Goal: Information Seeking & Learning: Learn about a topic

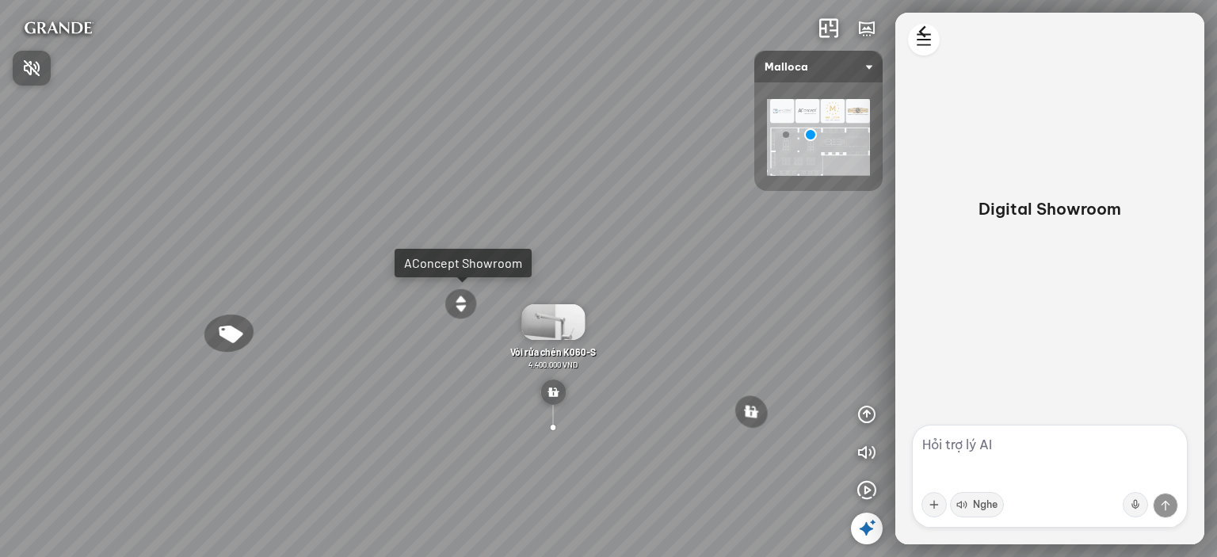
click at [540, 359] on div at bounding box center [608, 278] width 1217 height 557
click at [545, 353] on span "Vòi rửa chén K060-S" at bounding box center [553, 351] width 86 height 11
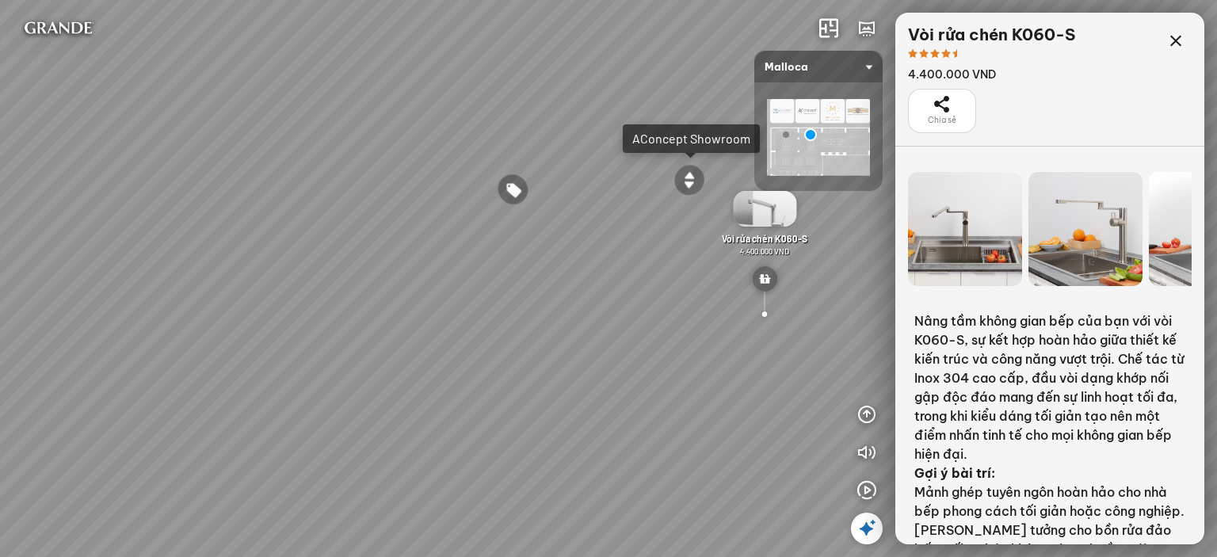
drag, startPoint x: 288, startPoint y: 350, endPoint x: 678, endPoint y: 223, distance: 409.8
click at [678, 223] on div "Chậu rửa chén hai hộc bán thủ công Malloca MS 610T 9.460.000 VND Máy hút khói k…" at bounding box center [608, 278] width 1217 height 557
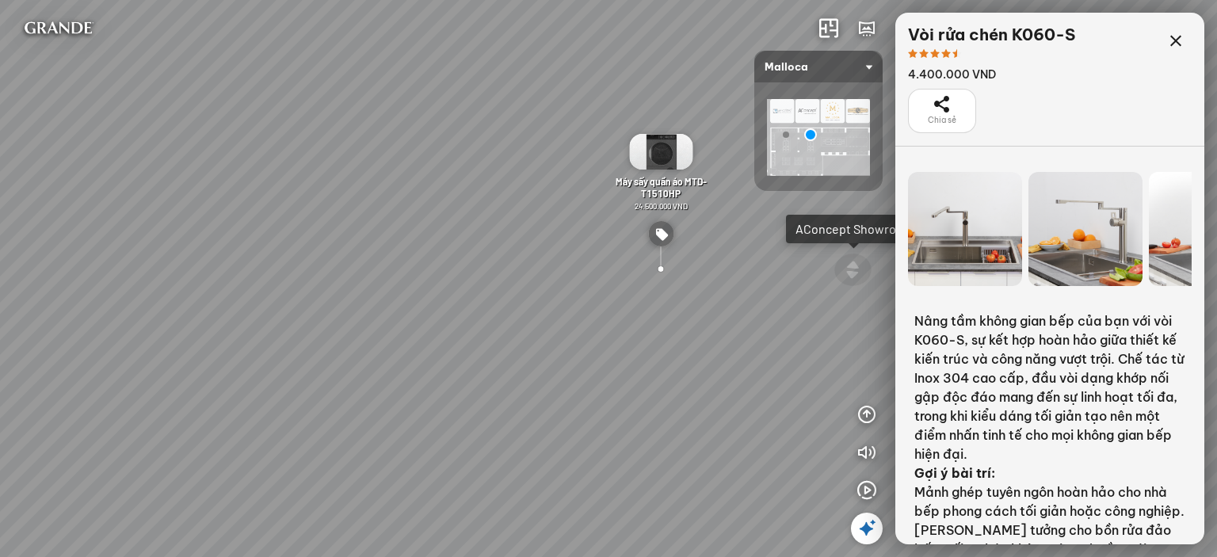
drag, startPoint x: 491, startPoint y: 208, endPoint x: 634, endPoint y: 294, distance: 167.0
click at [634, 294] on div "Chậu rửa chén hai hộc bán thủ công Malloca MS 610T 9.460.000 VND Máy hút khói k…" at bounding box center [608, 278] width 1217 height 557
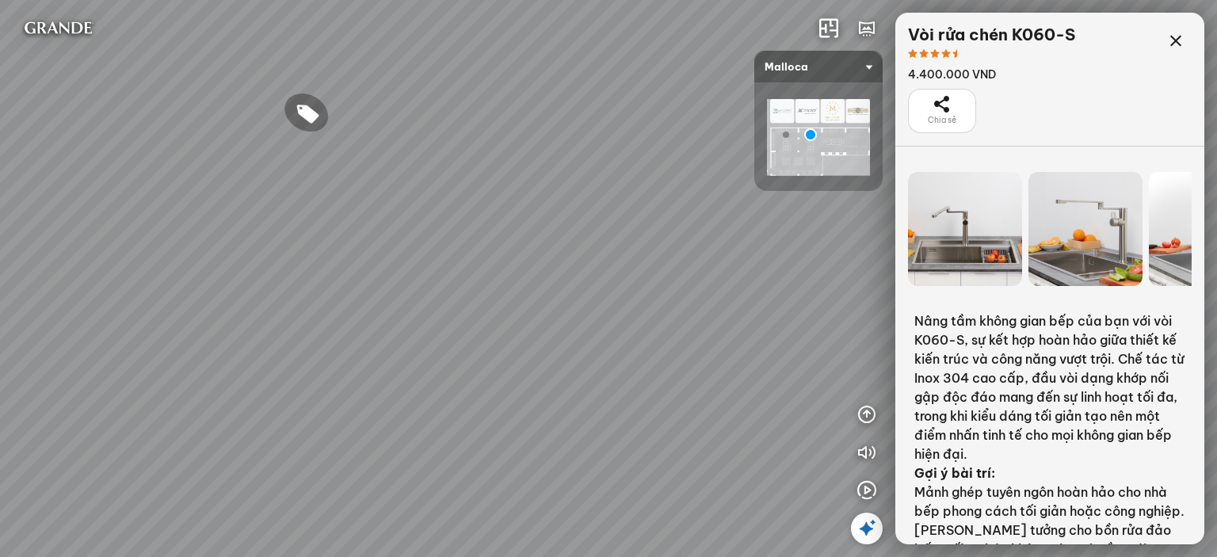
drag, startPoint x: 412, startPoint y: 241, endPoint x: 595, endPoint y: 205, distance: 186.4
click at [595, 205] on div "Chậu rửa chén hai hộc bán thủ công Malloca MS 610T 9.460.000 VND Máy hút khói k…" at bounding box center [608, 278] width 1217 height 557
drag, startPoint x: 480, startPoint y: 215, endPoint x: 673, endPoint y: 317, distance: 218.6
click at [672, 318] on div "Chậu rửa chén hai hộc bán thủ công Malloca MS 610T 9.460.000 VND Máy hút khói k…" at bounding box center [608, 278] width 1217 height 557
drag, startPoint x: 525, startPoint y: 266, endPoint x: 612, endPoint y: 258, distance: 86.7
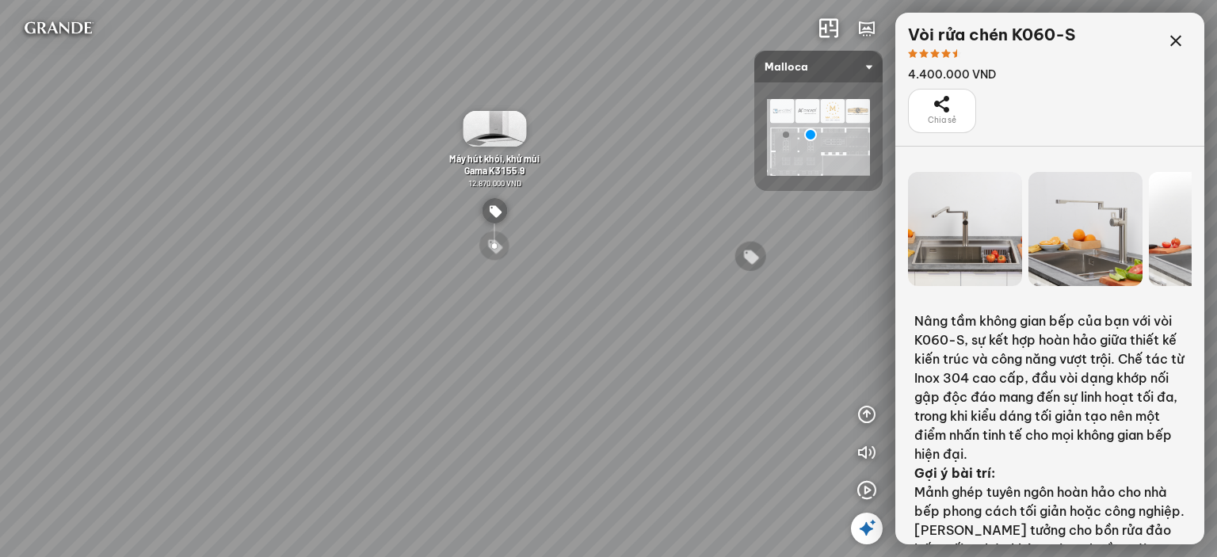
click at [612, 258] on div "Chậu rửa chén hai hộc bán thủ công Malloca MS 610T 9.460.000 VND Máy hút khói k…" at bounding box center [608, 278] width 1217 height 557
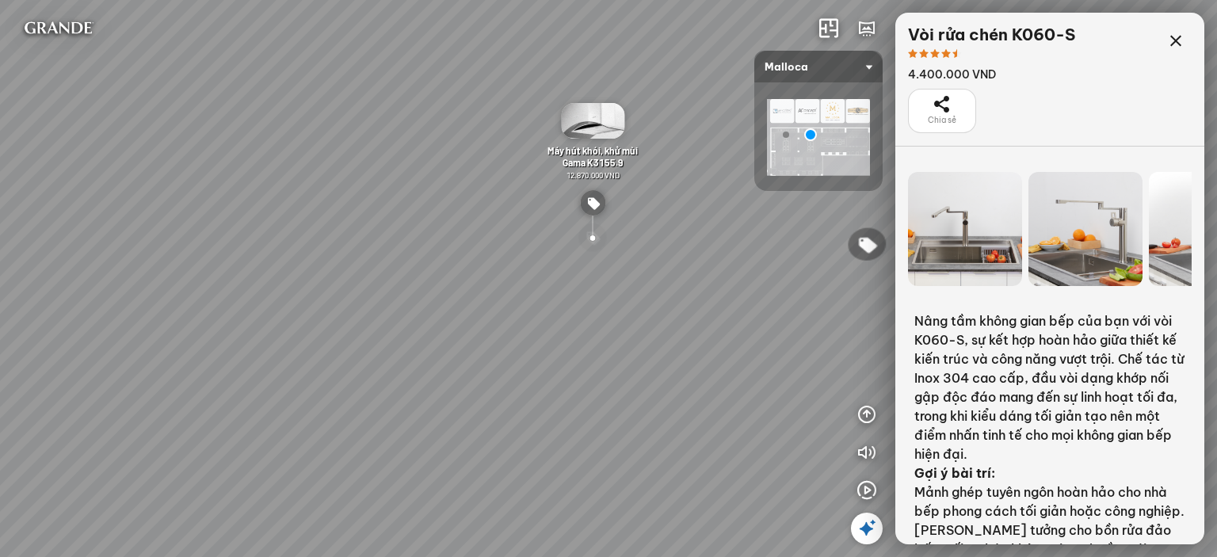
click at [596, 235] on div at bounding box center [592, 238] width 30 height 30
drag, startPoint x: 570, startPoint y: 318, endPoint x: 368, endPoint y: 277, distance: 206.1
click at [368, 277] on div "Chậu rửa chén hai hộc bán thủ công Malloca MS 610T 9.460.000 VND Máy hút khói k…" at bounding box center [608, 278] width 1217 height 557
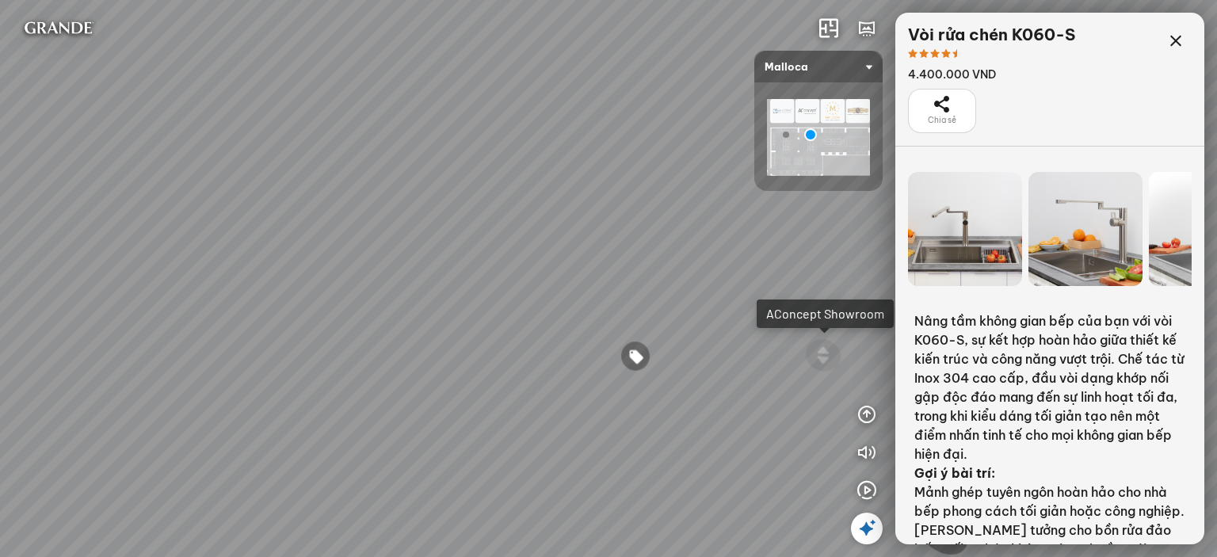
drag, startPoint x: 520, startPoint y: 245, endPoint x: 263, endPoint y: 200, distance: 260.4
click at [263, 200] on div "Chậu rửa chén hai hộc bán thủ công Malloca MS 610T 9.460.000 VND Máy hút khói k…" at bounding box center [608, 278] width 1217 height 557
drag, startPoint x: 752, startPoint y: 309, endPoint x: 496, endPoint y: 261, distance: 260.4
click at [496, 261] on div "Chậu rửa chén hai hộc bán thủ công Malloca MS 610T 9.460.000 VND Máy hút khói k…" at bounding box center [608, 278] width 1217 height 557
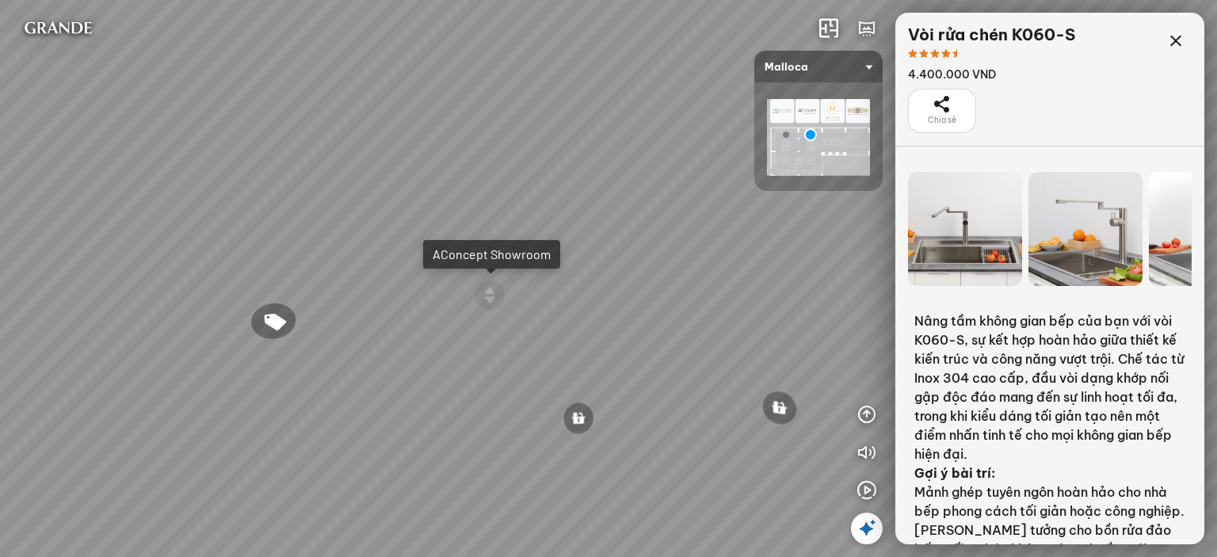
drag, startPoint x: 431, startPoint y: 196, endPoint x: 257, endPoint y: 158, distance: 177.6
click at [257, 158] on div "Chậu rửa chén hai hộc bán thủ công Malloca MS 610T 9.460.000 VND Máy hút khói k…" at bounding box center [608, 278] width 1217 height 557
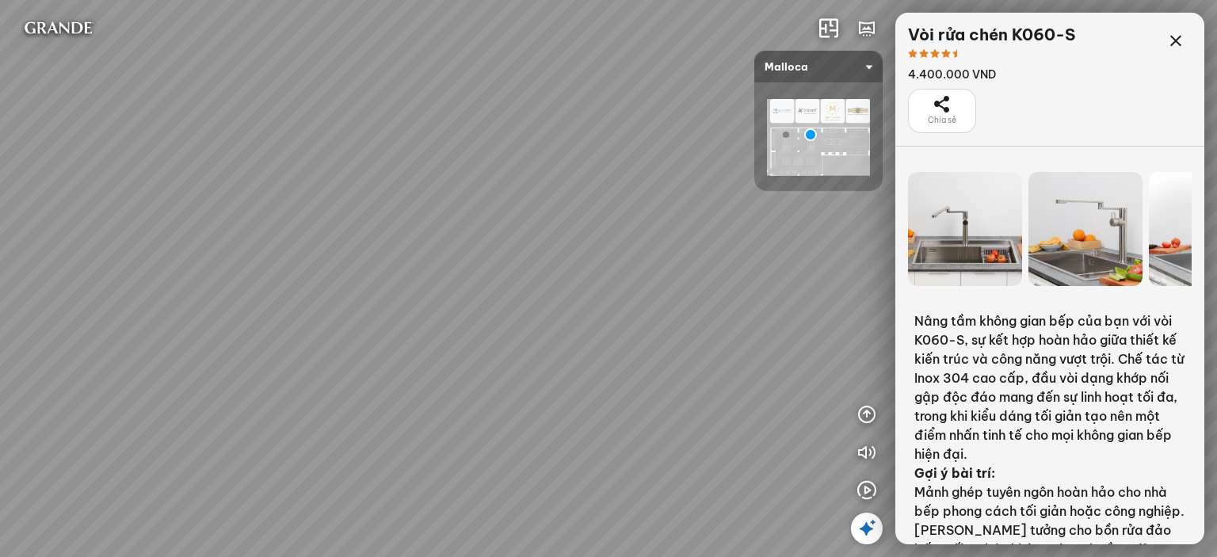
drag, startPoint x: 535, startPoint y: 219, endPoint x: 368, endPoint y: 181, distance: 172.0
click at [368, 181] on div "Chậu rửa chén hai hộc bán thủ công Malloca MS 610T 9.460.000 VND Máy hút khói k…" at bounding box center [608, 278] width 1217 height 557
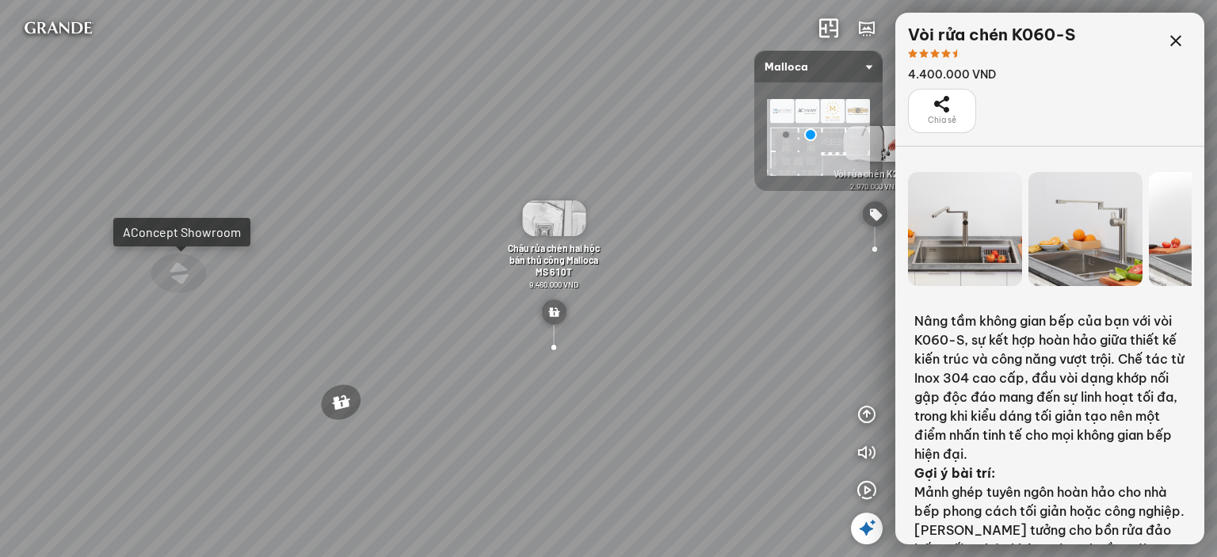
click at [879, 250] on div at bounding box center [874, 249] width 45 height 38
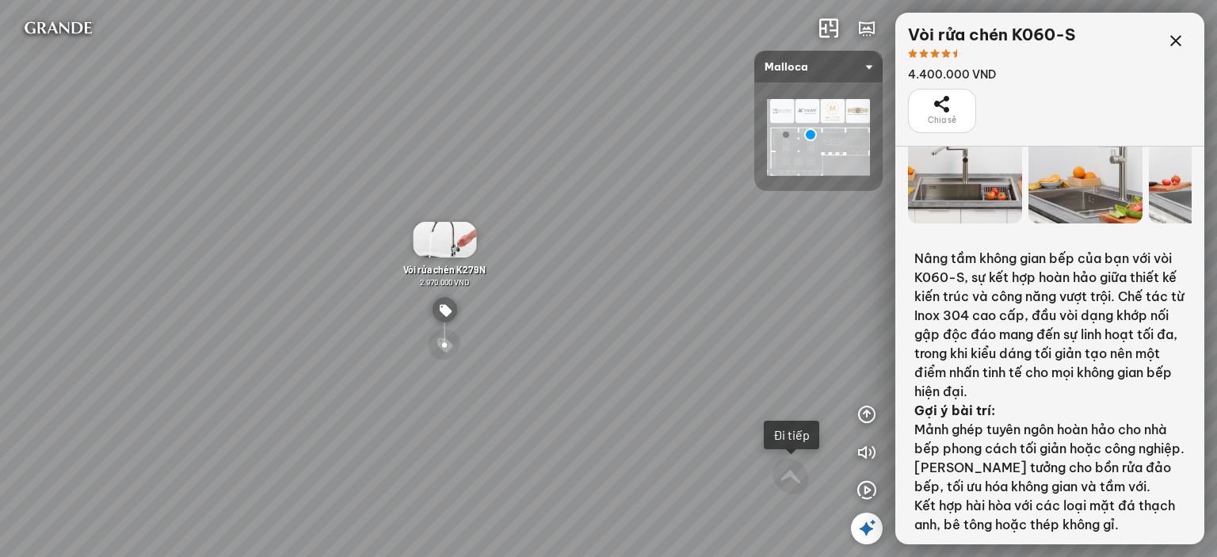
scroll to position [238, 0]
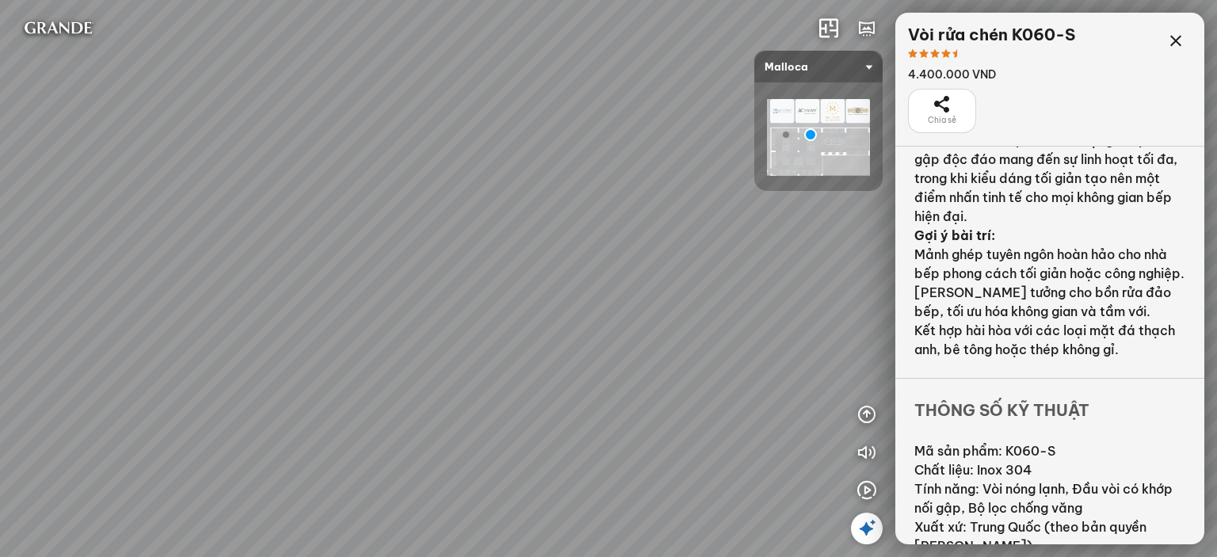
drag, startPoint x: 664, startPoint y: 309, endPoint x: 620, endPoint y: 198, distance: 119.1
click at [637, 186] on div "Chậu rửa chén hai hộc bán thủ công Malloca MS 610T 9.460.000 VND Máy hút khói k…" at bounding box center [608, 278] width 1217 height 557
drag, startPoint x: 683, startPoint y: 271, endPoint x: 710, endPoint y: 279, distance: 28.1
click at [710, 279] on div "Chậu rửa chén hai hộc bán thủ công Malloca MS 610T 9.460.000 VND Máy hút khói k…" at bounding box center [608, 278] width 1217 height 557
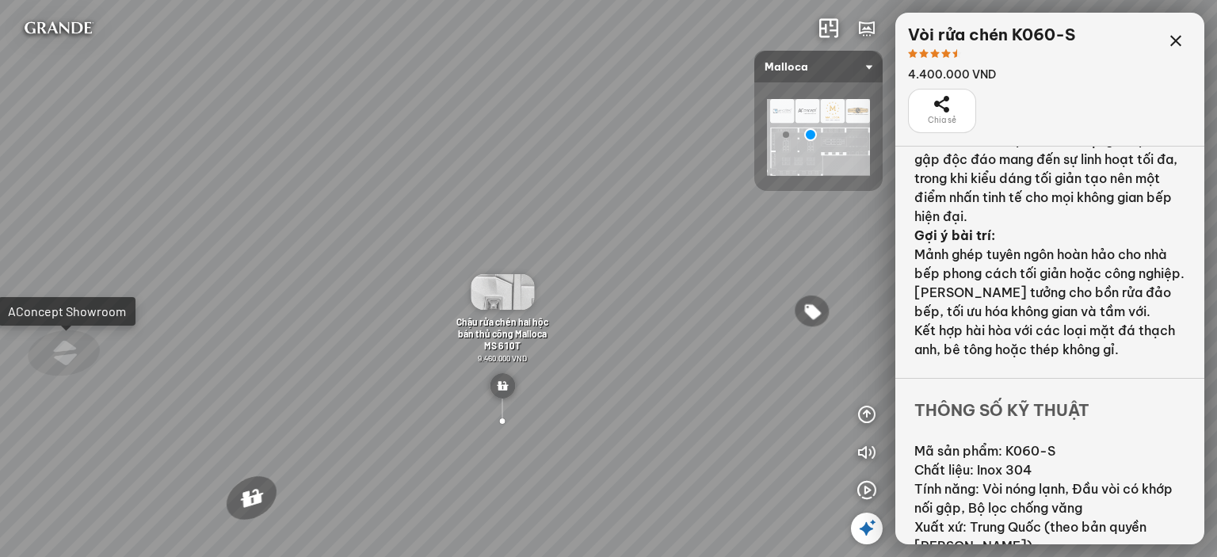
drag, startPoint x: 574, startPoint y: 123, endPoint x: 570, endPoint y: 223, distance: 100.7
click at [752, 149] on div "Chậu rửa chén hai hộc bán thủ công Malloca MS 610T 9.460.000 VND Máy hút khói k…" at bounding box center [608, 278] width 1217 height 557
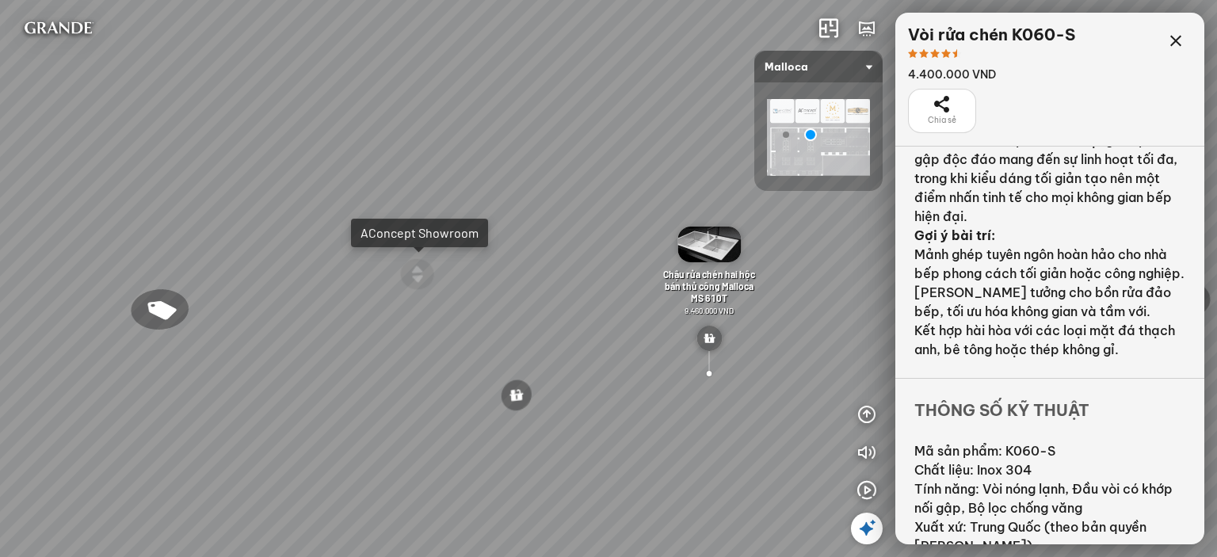
drag, startPoint x: 678, startPoint y: 329, endPoint x: 700, endPoint y: 310, distance: 29.2
click at [891, 284] on div "Chậu rửa chén hai hộc bán thủ công Malloca MS 610T 9.460.000 VND Máy hút khói k…" at bounding box center [608, 278] width 1217 height 557
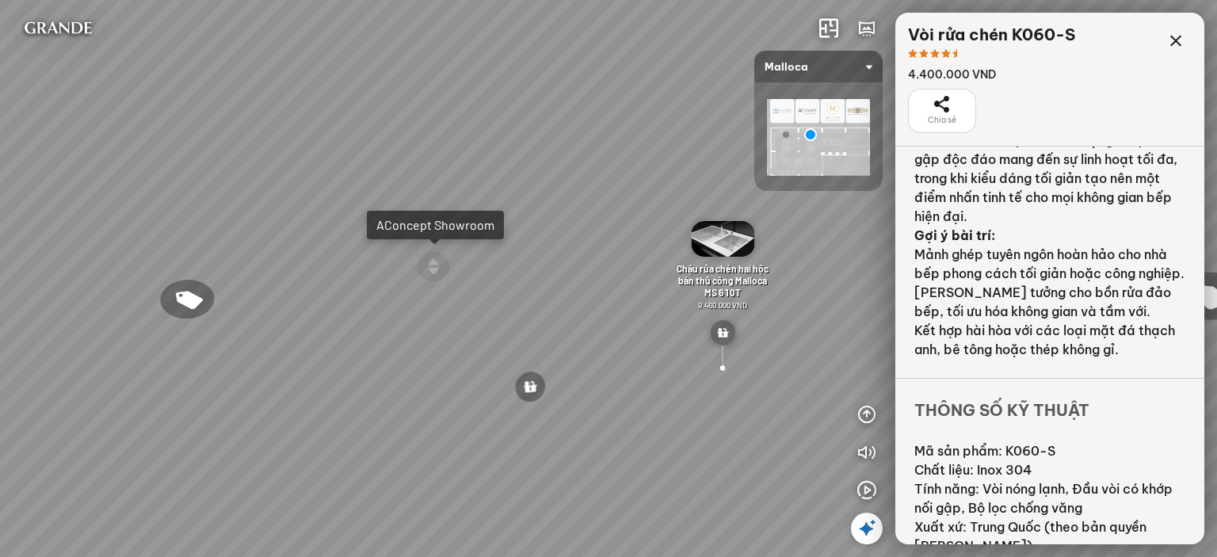
drag, startPoint x: 475, startPoint y: 284, endPoint x: 761, endPoint y: 257, distance: 287.2
click at [758, 258] on div "Chậu rửa chén hai hộc bán thủ công Malloca MS 610T 9.460.000 VND Máy hút khói k…" at bounding box center [608, 278] width 1217 height 557
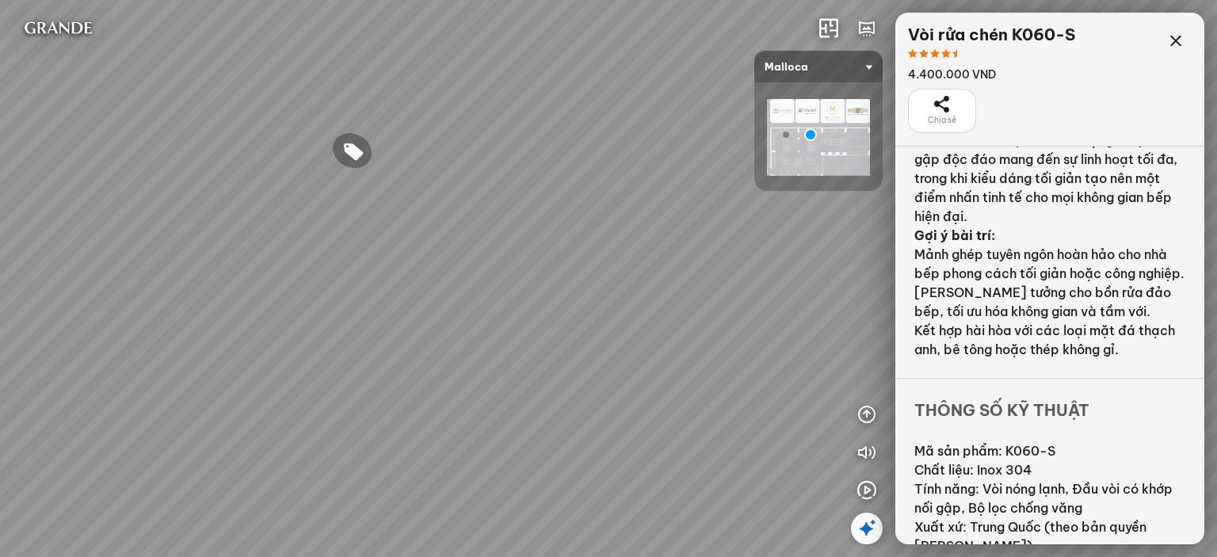
drag, startPoint x: 456, startPoint y: 278, endPoint x: 577, endPoint y: 284, distance: 121.3
click at [718, 306] on div "Chậu rửa chén hai hộc bán thủ công Malloca MS 610T 9.460.000 VND Máy hút khói k…" at bounding box center [608, 278] width 1217 height 557
drag, startPoint x: 429, startPoint y: 256, endPoint x: 659, endPoint y: 257, distance: 230.5
click at [657, 257] on div "Chậu rửa chén hai hộc bán thủ công Malloca MS 610T 9.460.000 VND Máy hút khói k…" at bounding box center [608, 278] width 1217 height 557
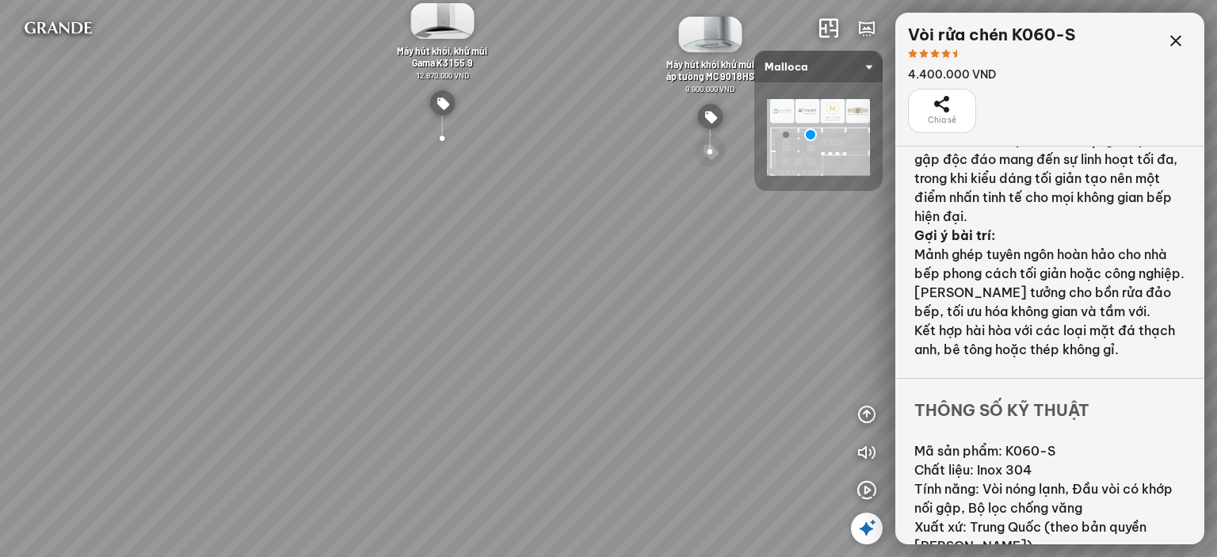
click at [707, 143] on div at bounding box center [710, 151] width 34 height 33
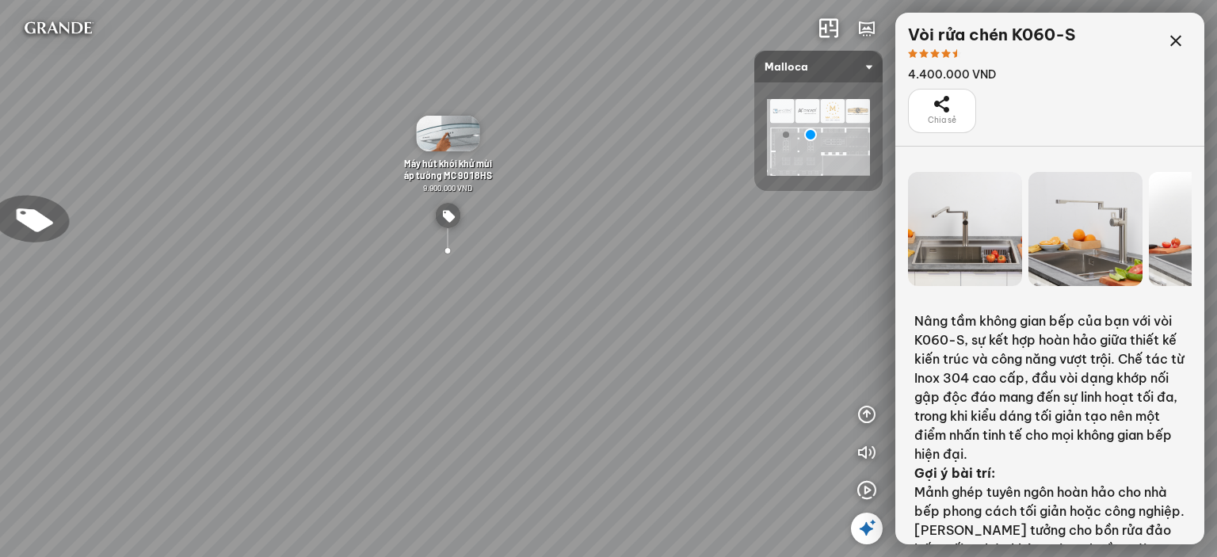
drag, startPoint x: 589, startPoint y: 300, endPoint x: 588, endPoint y: 225, distance: 75.3
click at [588, 225] on div "Chậu rửa chén hai hộc bán thủ công Malloca MS 610T 9.460.000 VND Máy hút khói k…" at bounding box center [608, 278] width 1217 height 557
click at [1076, 240] on div at bounding box center [1085, 229] width 114 height 114
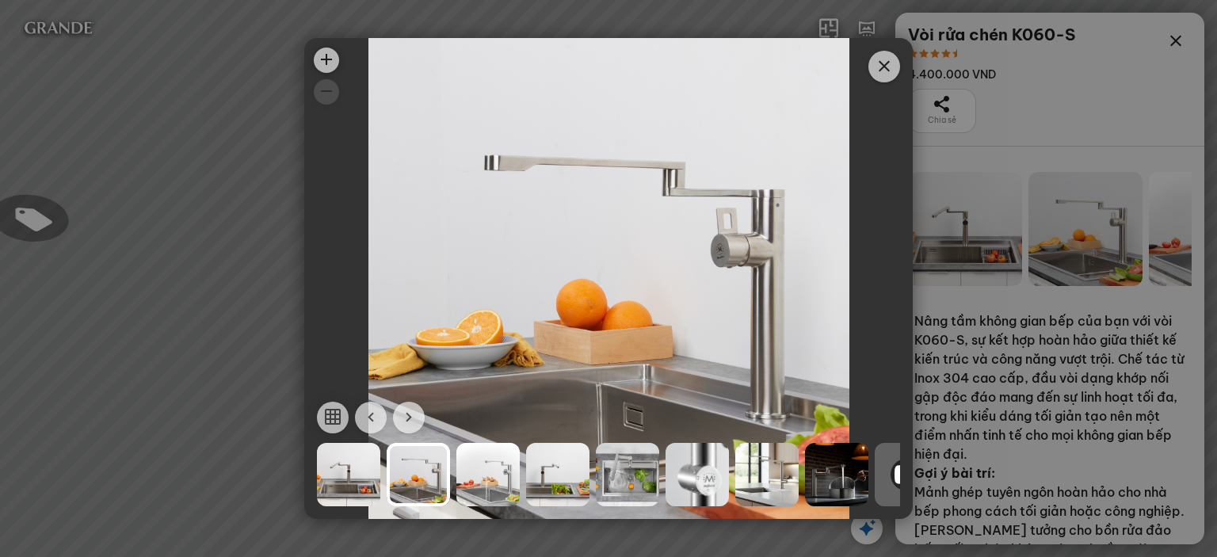
click at [639, 465] on div at bounding box center [627, 474] width 63 height 63
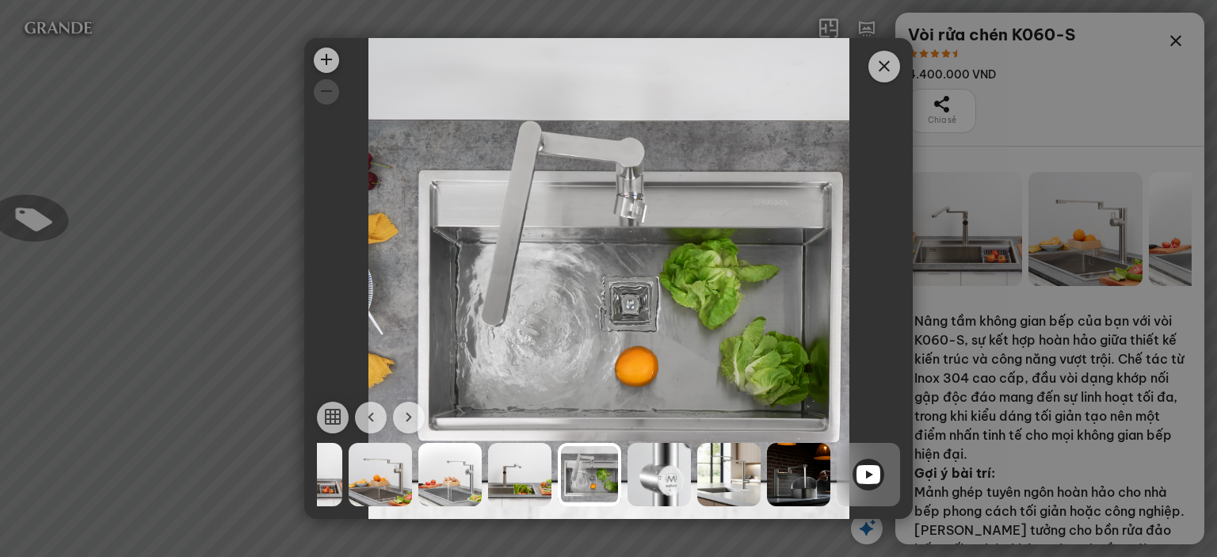
click at [751, 471] on div at bounding box center [728, 474] width 63 height 63
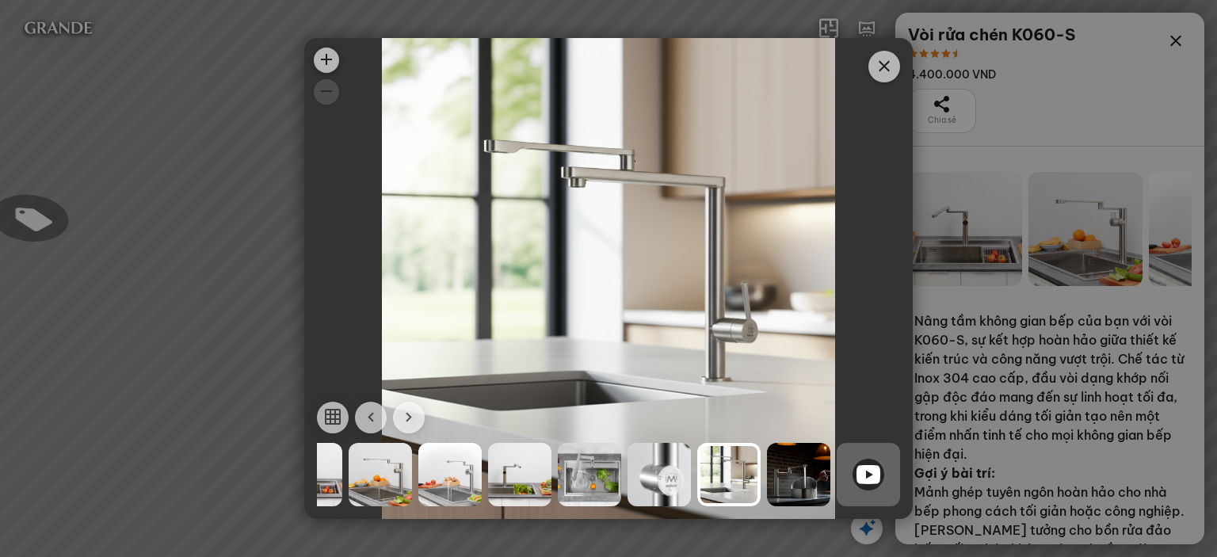
click at [879, 68] on icon "Close" at bounding box center [883, 66] width 19 height 19
